Goal: Task Accomplishment & Management: Complete application form

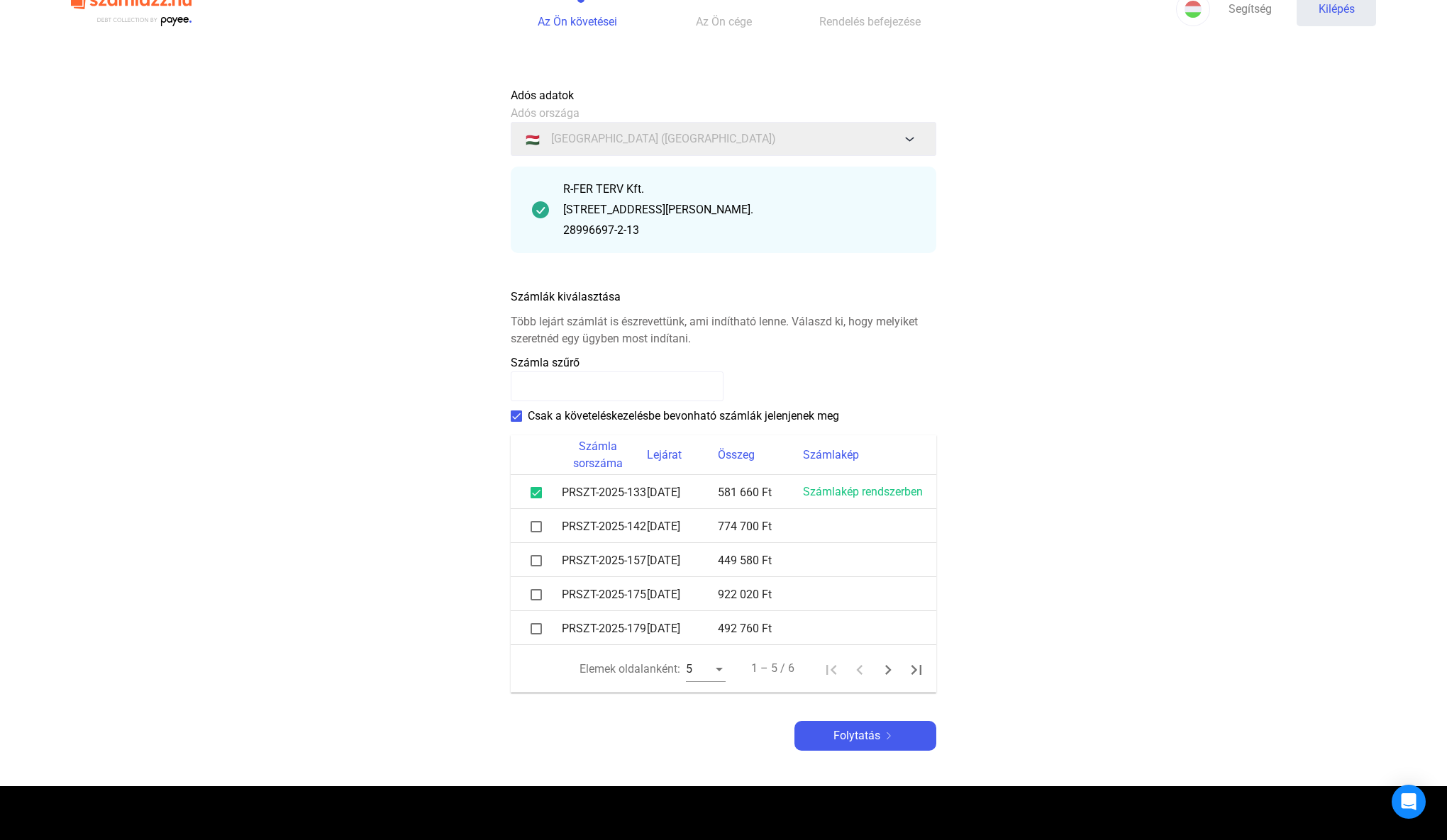
scroll to position [42, 0]
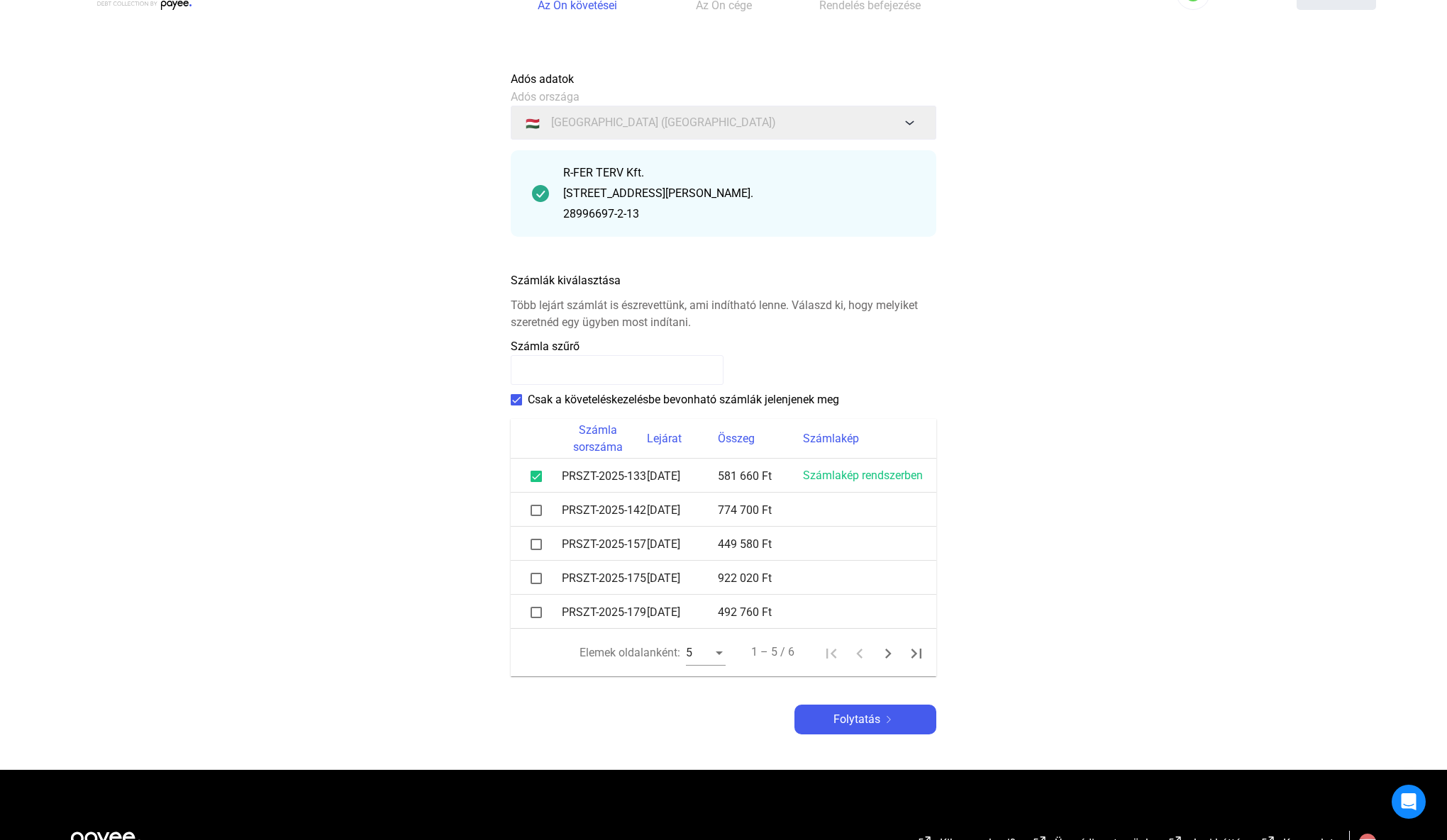
click at [534, 510] on span at bounding box center [536, 511] width 11 height 11
click at [535, 543] on span at bounding box center [536, 545] width 11 height 11
click at [536, 576] on span at bounding box center [536, 579] width 11 height 11
click at [535, 611] on span at bounding box center [536, 613] width 11 height 11
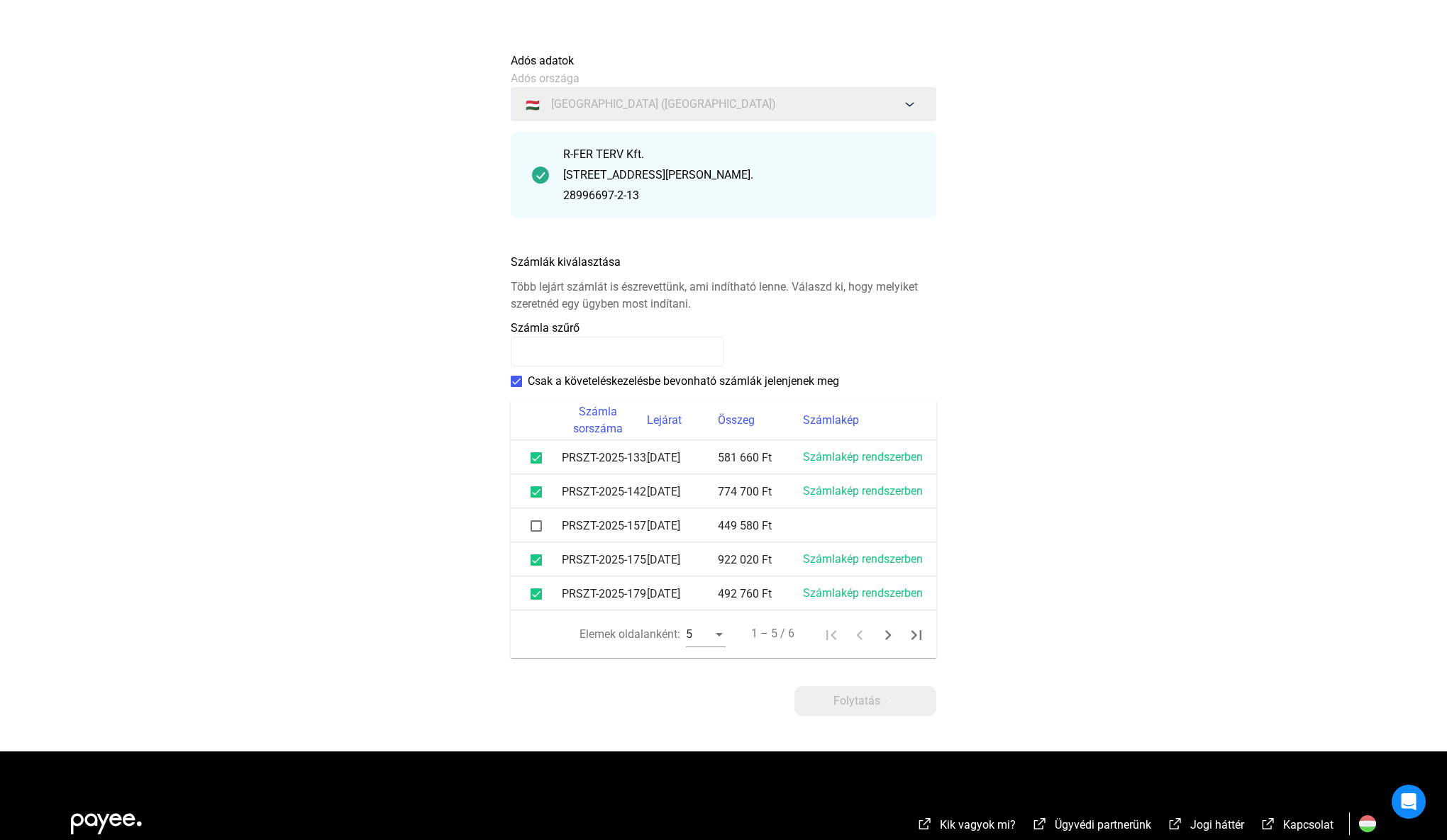
scroll to position [70, 0]
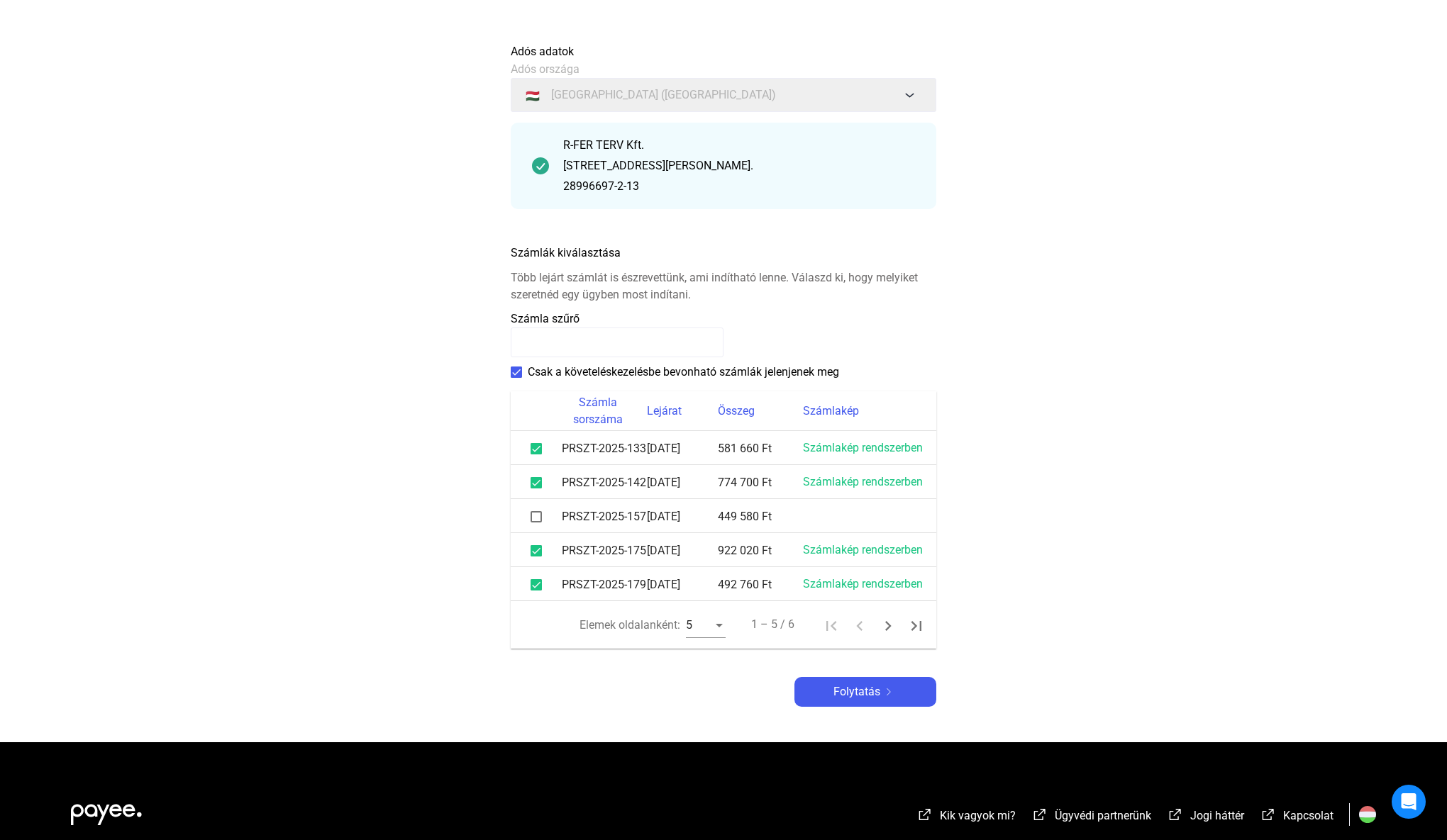
click at [538, 517] on span at bounding box center [536, 517] width 11 height 11
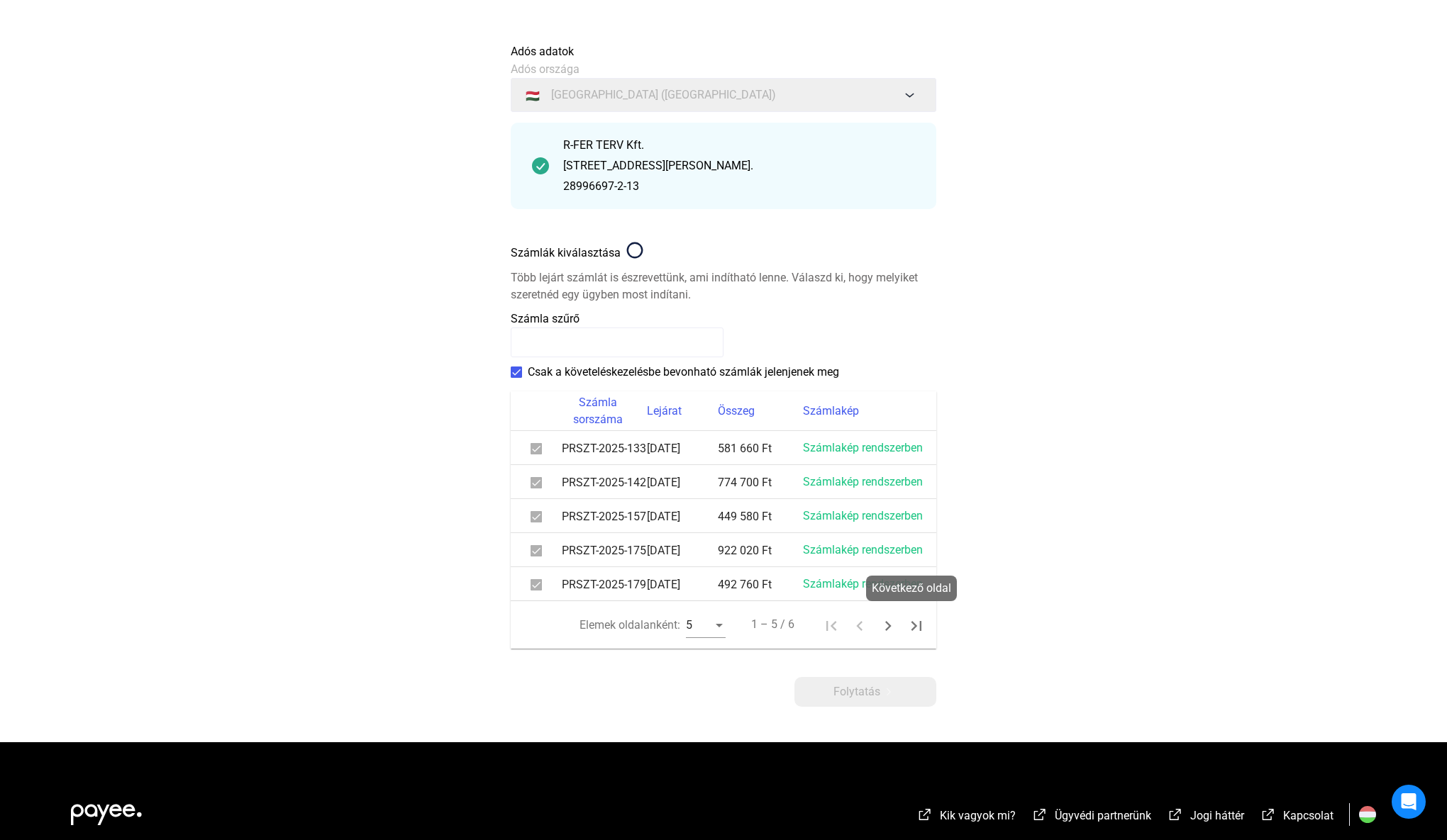
click at [890, 627] on icon "Következő oldal" at bounding box center [888, 627] width 20 height 20
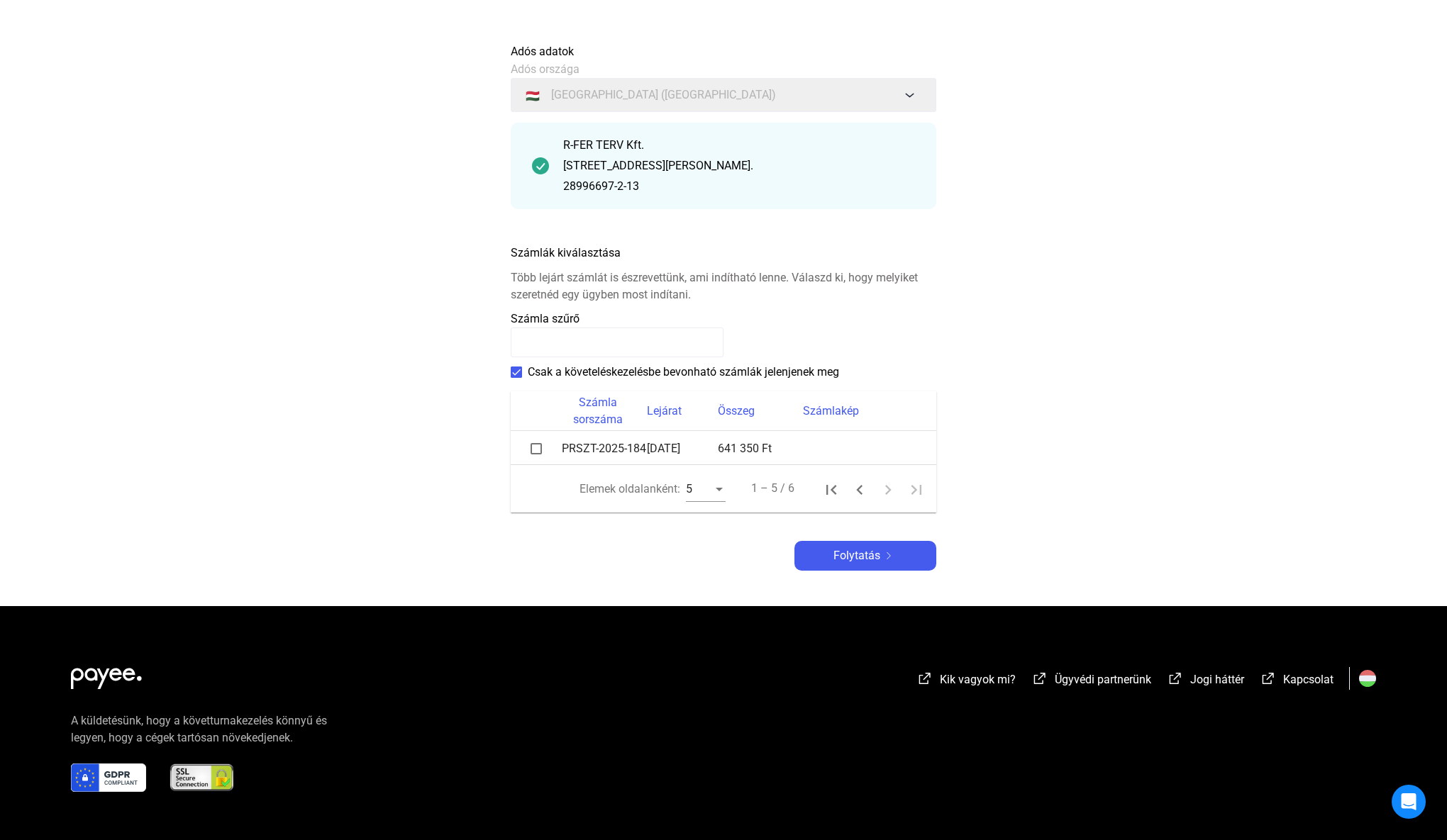
click at [536, 448] on span at bounding box center [536, 449] width 11 height 11
click at [833, 489] on icon "Első oldal" at bounding box center [831, 489] width 10 height 10
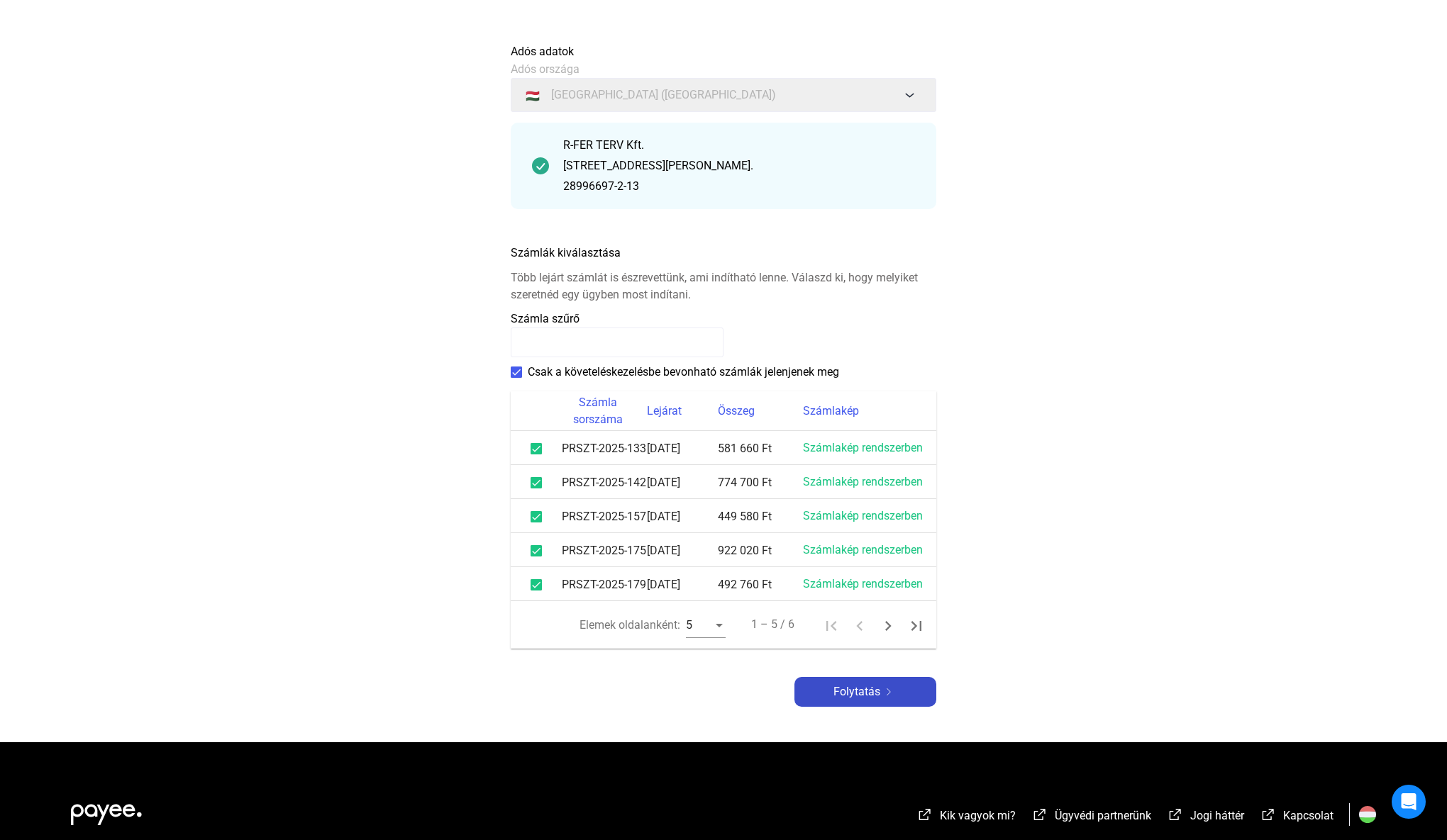
click at [870, 687] on font "Folytatás" at bounding box center [856, 691] width 47 height 14
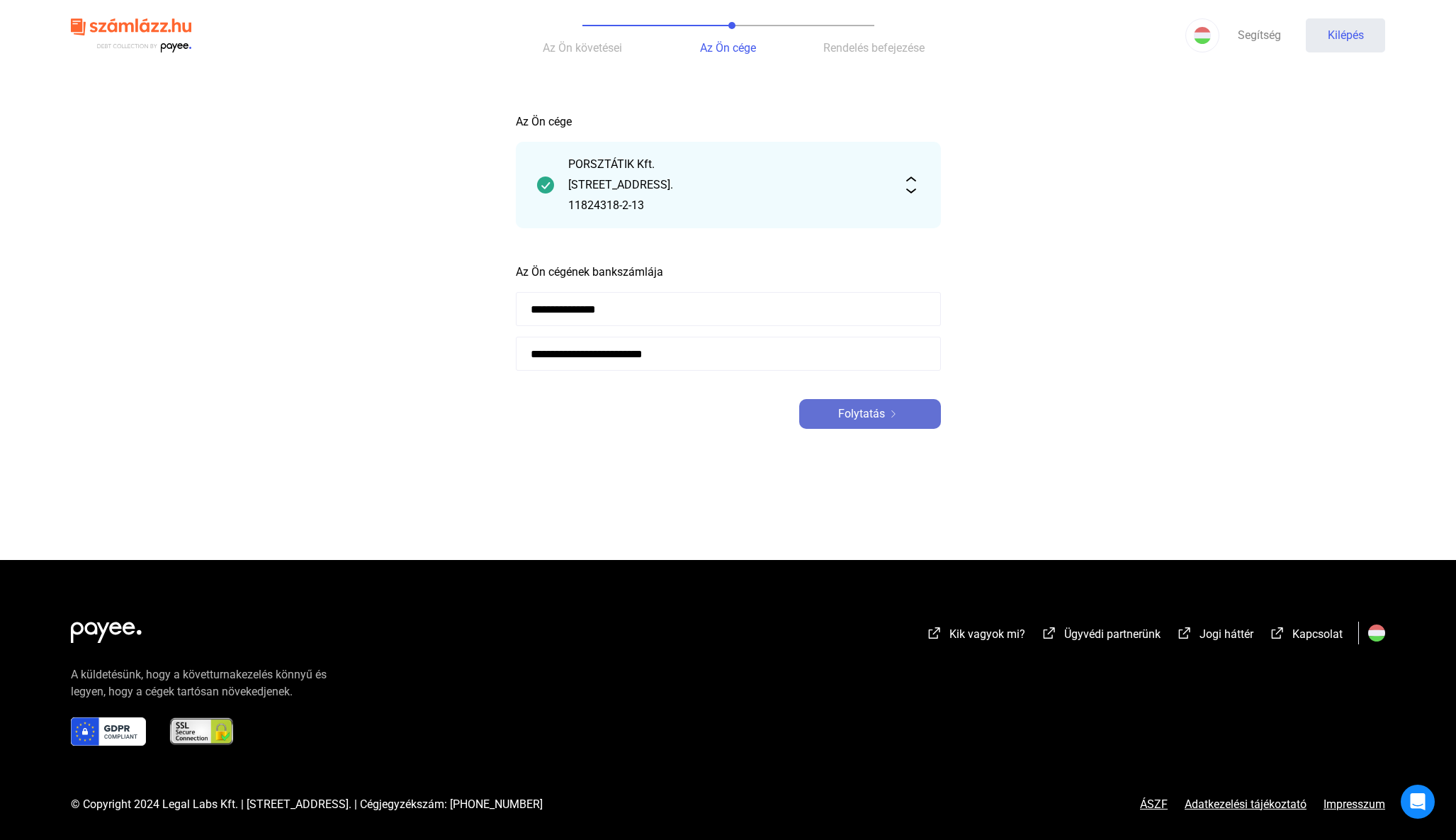
click at [854, 414] on font "Folytatás" at bounding box center [861, 413] width 47 height 14
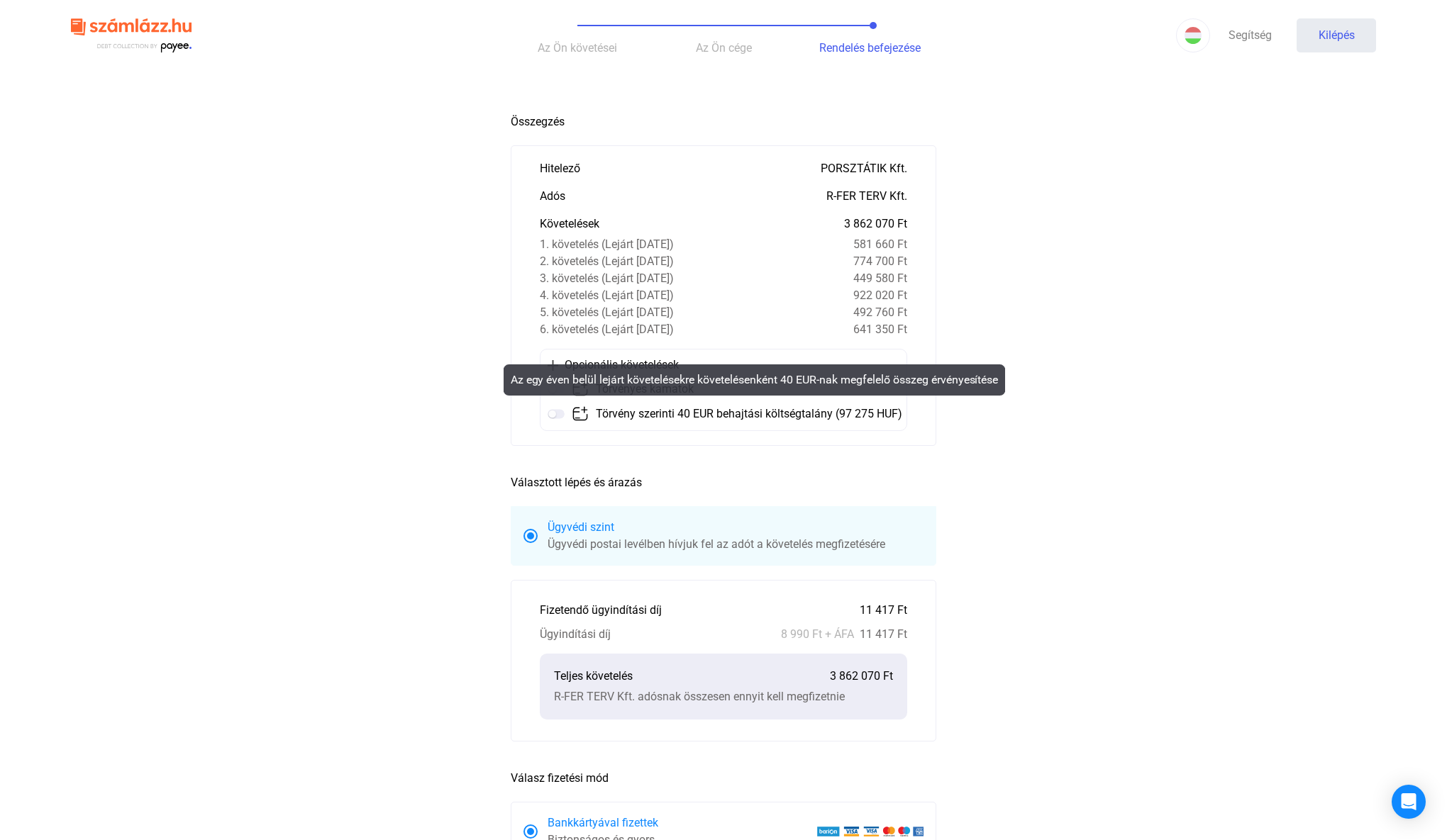
click at [558, 414] on img at bounding box center [556, 414] width 17 height 17
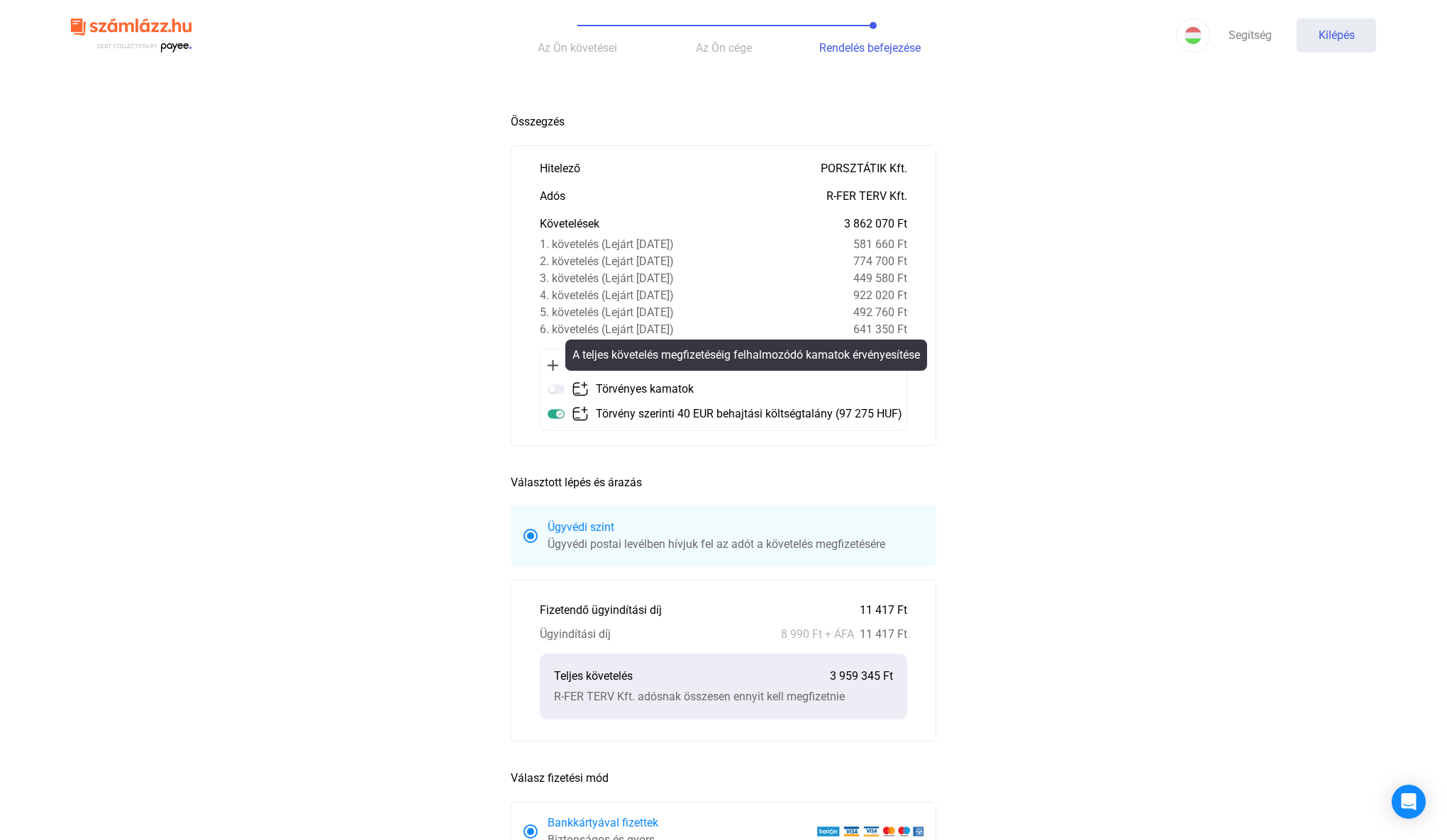
click at [554, 387] on img at bounding box center [556, 389] width 17 height 17
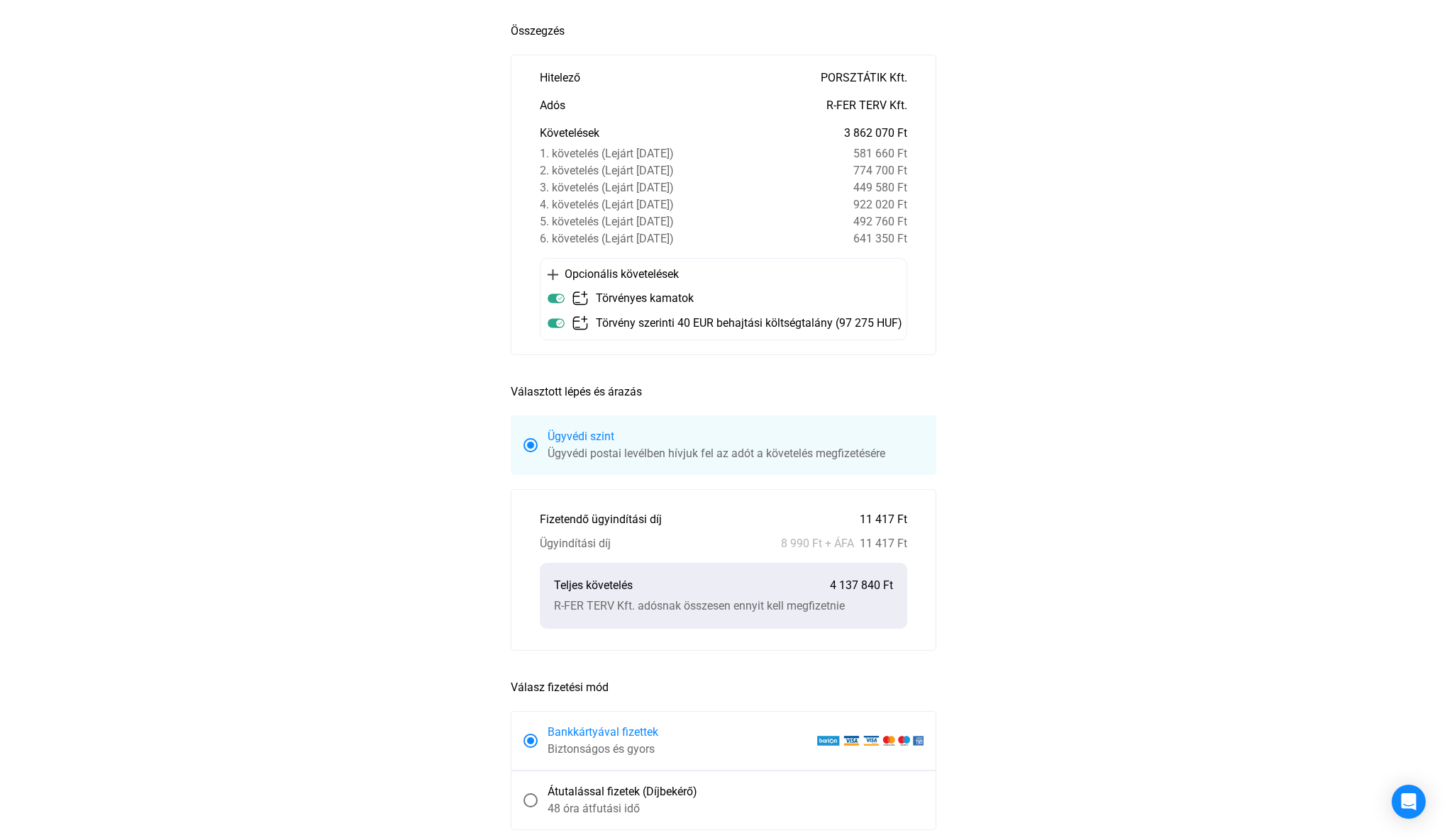
scroll to position [274, 0]
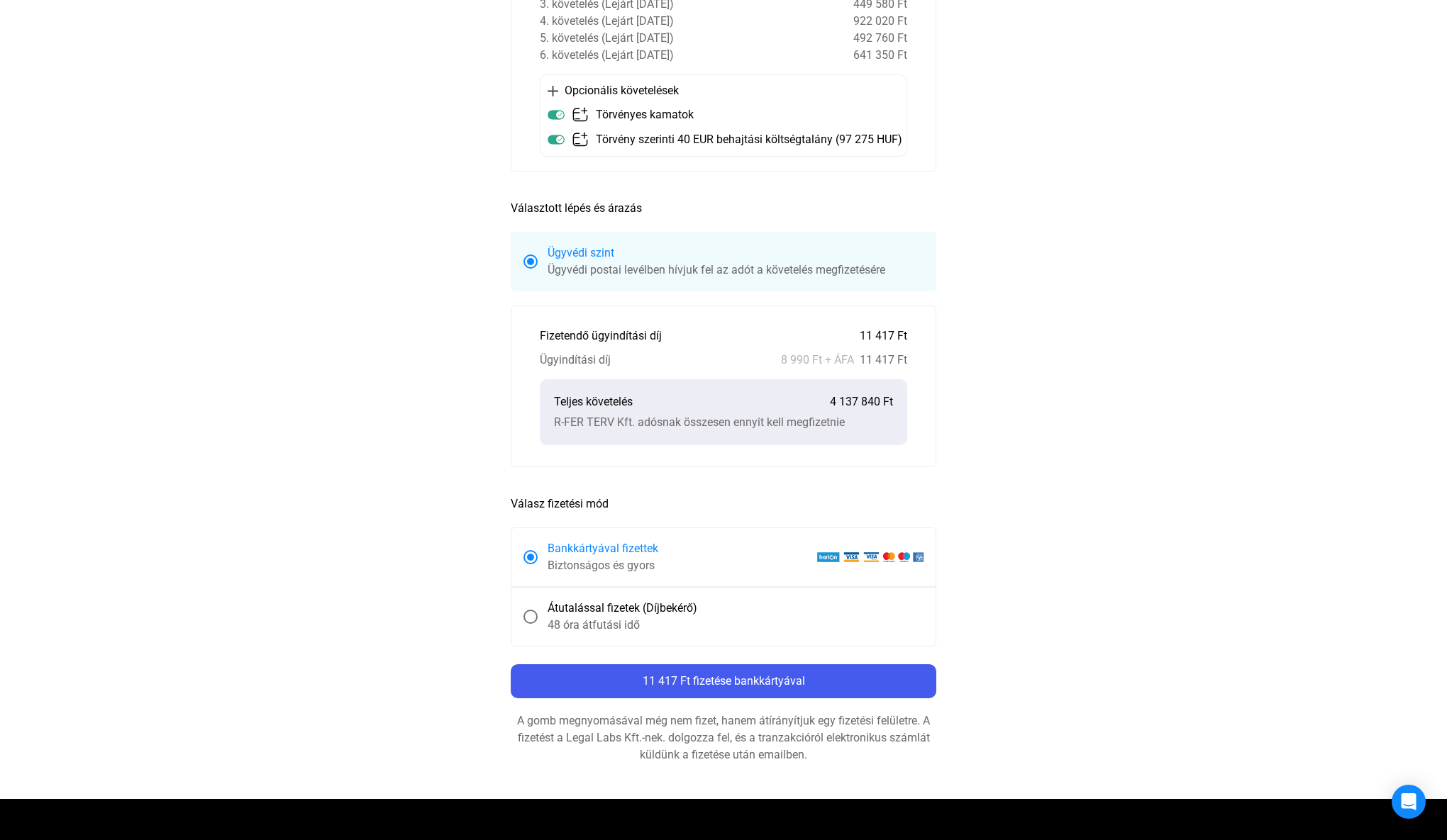
click at [533, 616] on span at bounding box center [530, 616] width 14 height 14
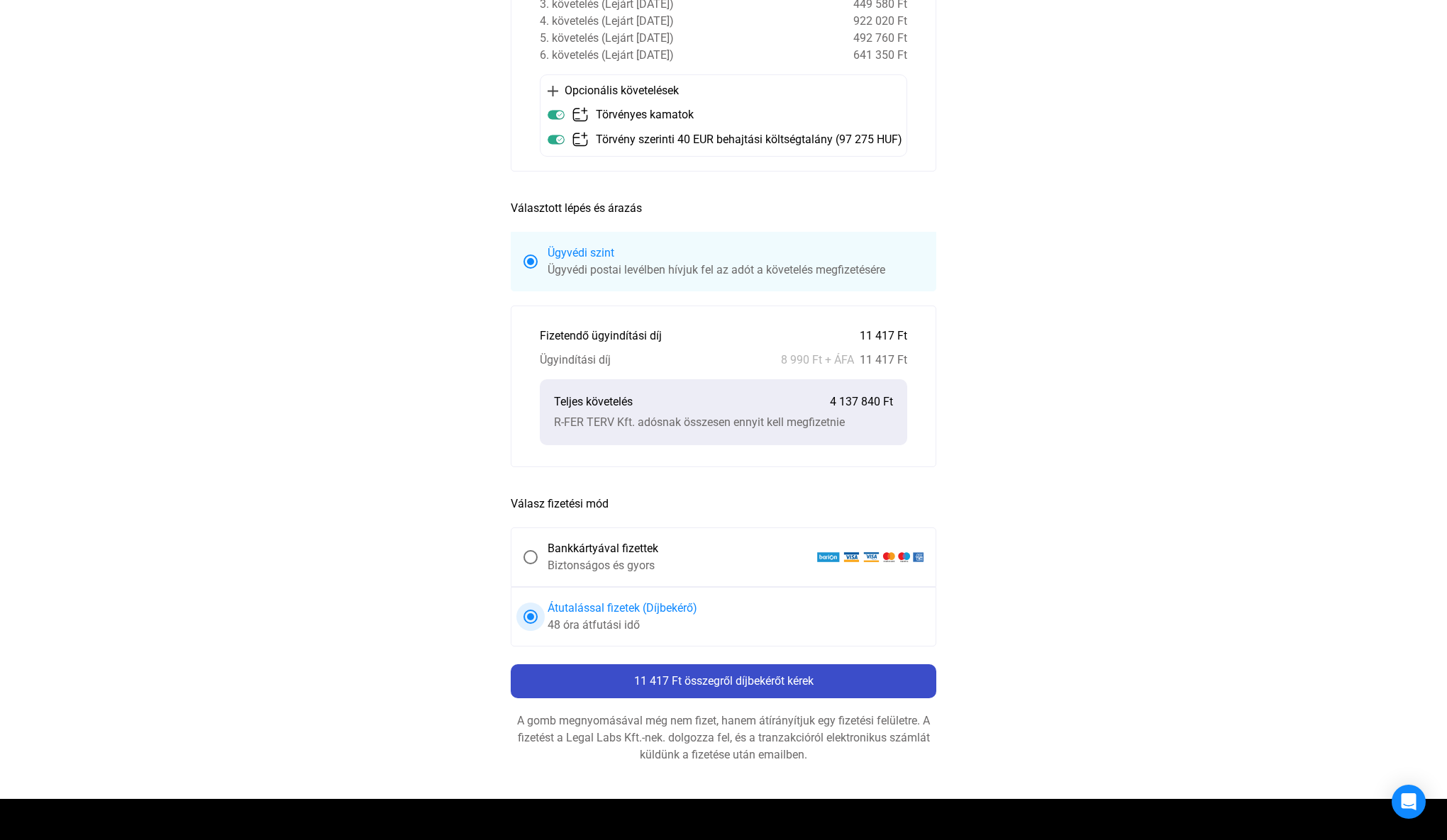
click at [747, 681] on font "11 417 Ft összegről díjbekérőt kérek" at bounding box center [724, 681] width 179 height 14
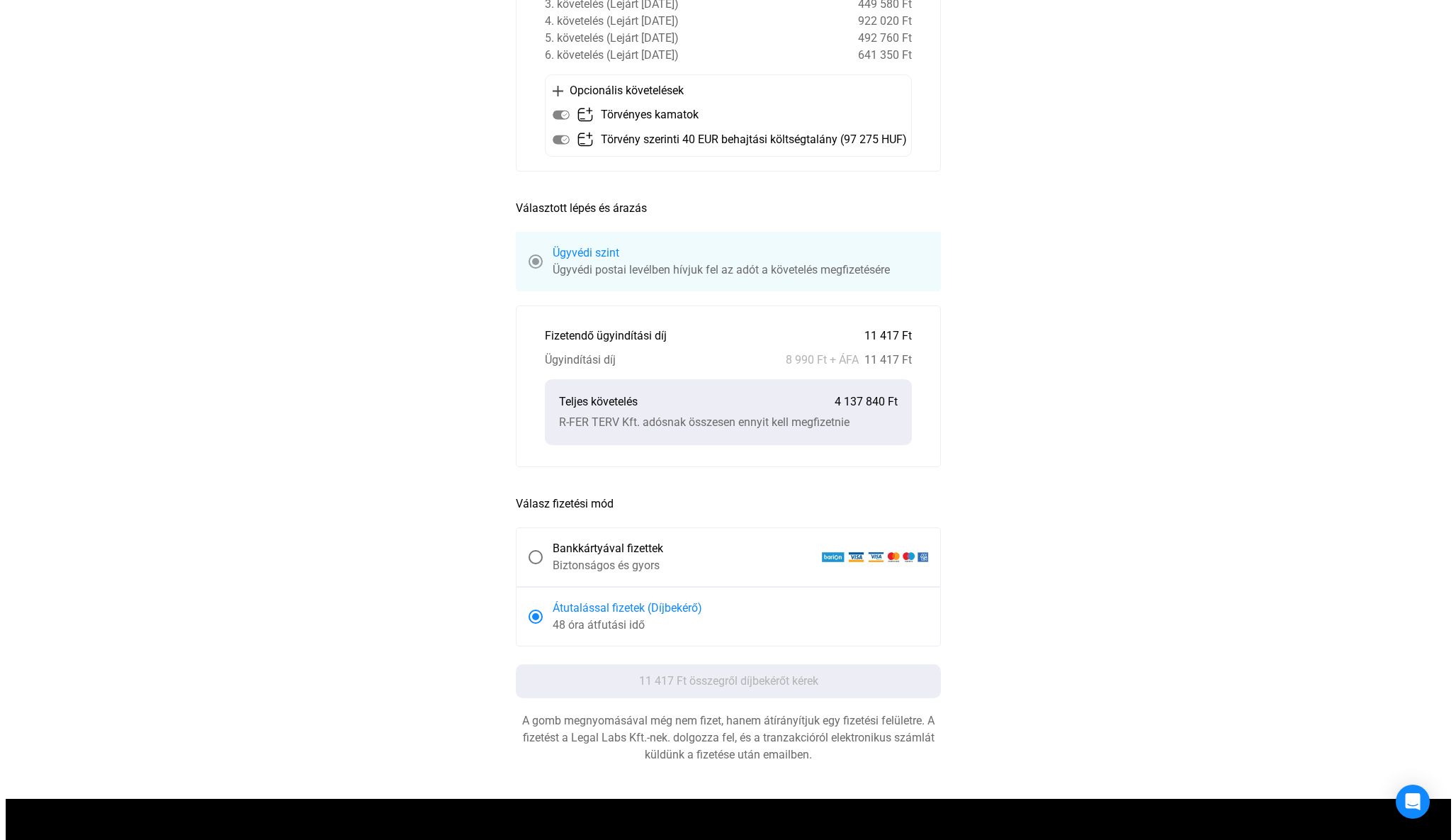
scroll to position [0, 0]
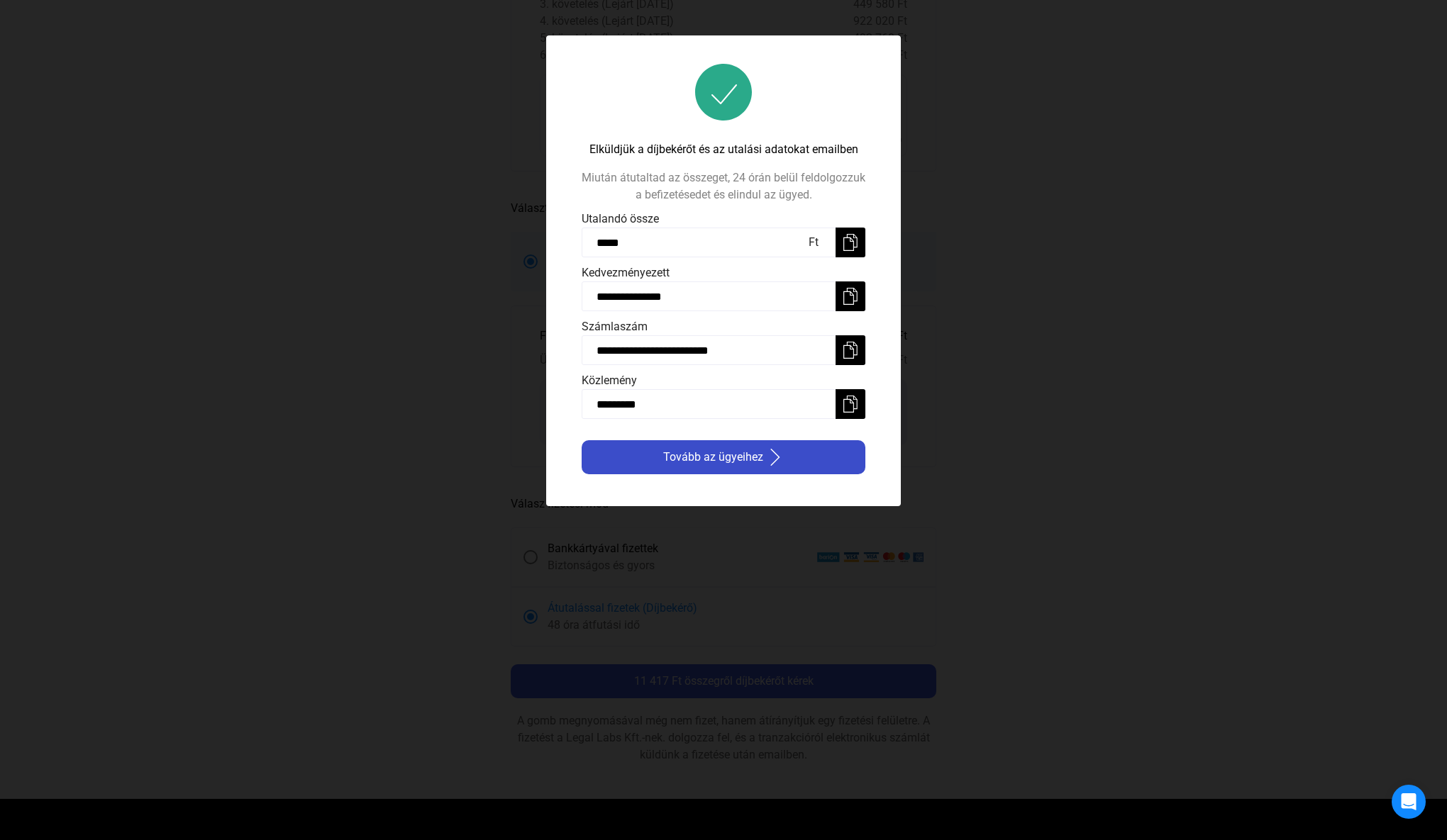
click at [808, 454] on div "Tovább az ügyeihez" at bounding box center [723, 457] width 275 height 17
